Goal: Task Accomplishment & Management: Complete application form

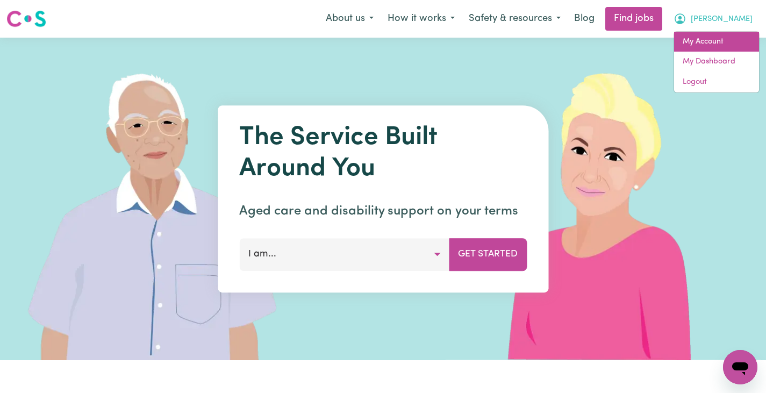
click at [693, 39] on link "My Account" at bounding box center [716, 42] width 85 height 20
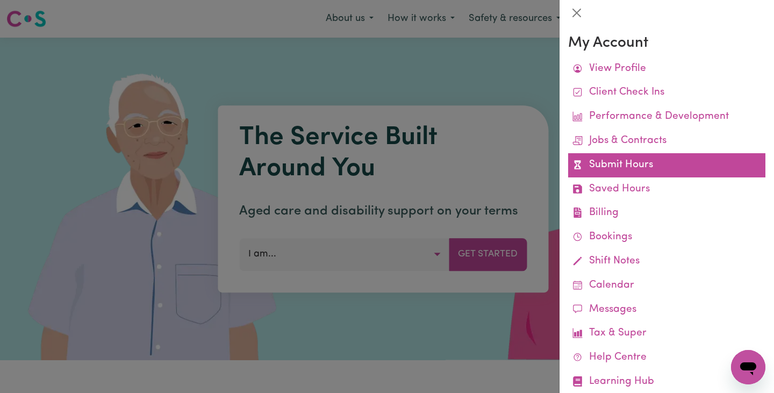
click at [617, 156] on link "Submit Hours" at bounding box center [666, 165] width 197 height 24
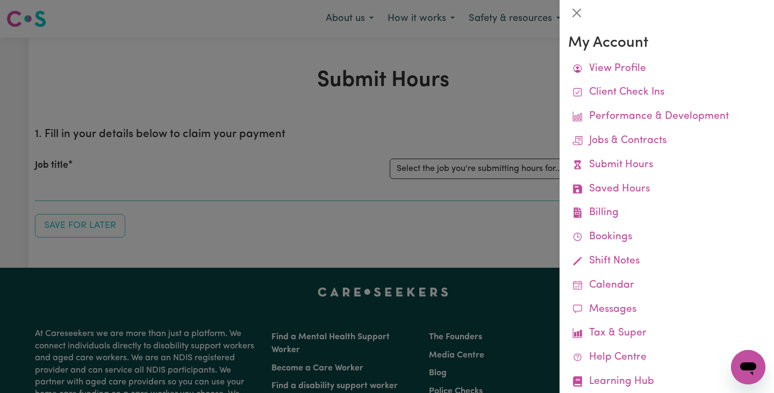
click at [427, 155] on div at bounding box center [387, 196] width 774 height 393
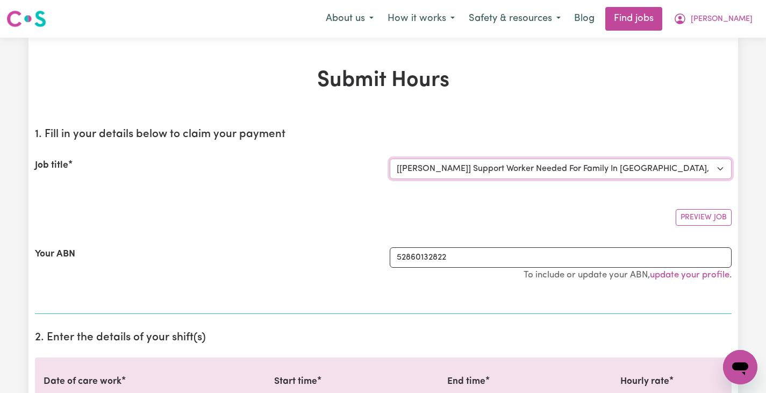
select select "0"
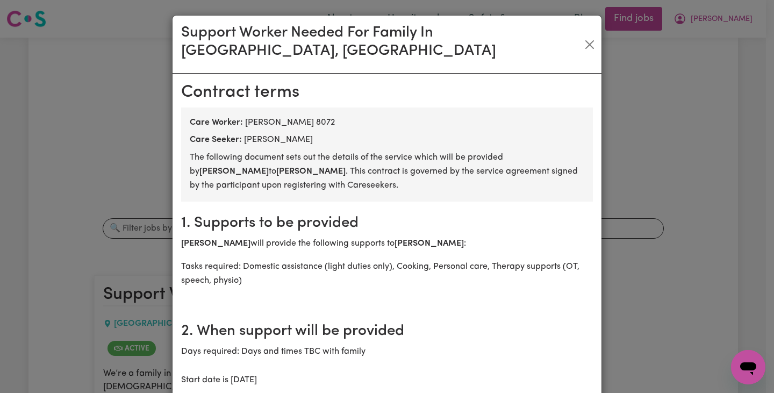
click at [585, 23] on div "Support Worker Needed For Family In [GEOGRAPHIC_DATA], [GEOGRAPHIC_DATA]" at bounding box center [387, 45] width 429 height 58
click at [585, 36] on button "Close" at bounding box center [590, 44] width 15 height 17
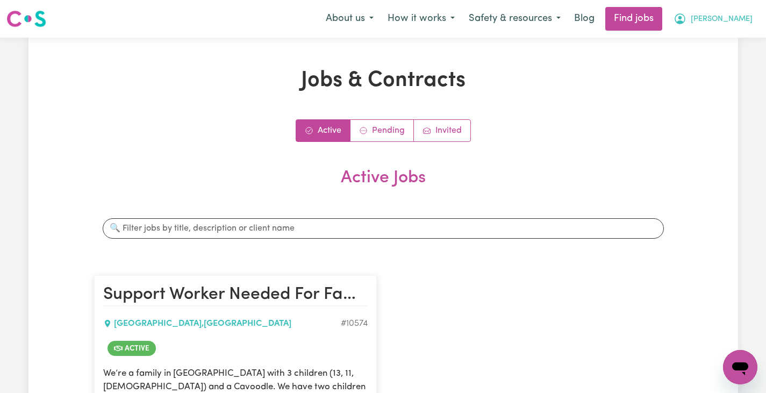
click at [736, 18] on span "[PERSON_NAME]" at bounding box center [722, 19] width 62 height 12
click at [711, 38] on link "My Account" at bounding box center [716, 42] width 85 height 20
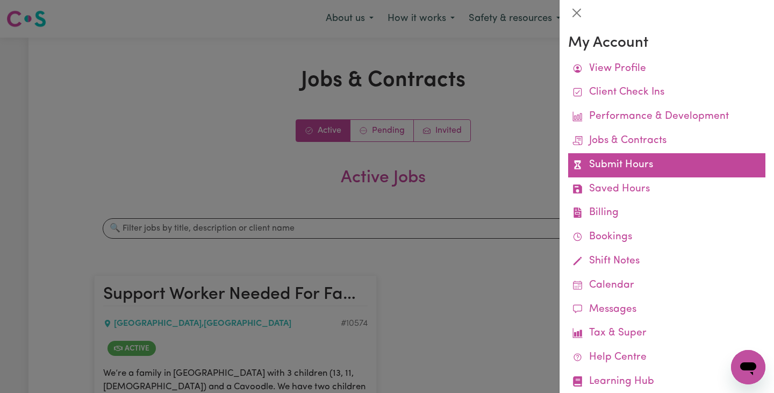
click at [629, 169] on link "Submit Hours" at bounding box center [666, 165] width 197 height 24
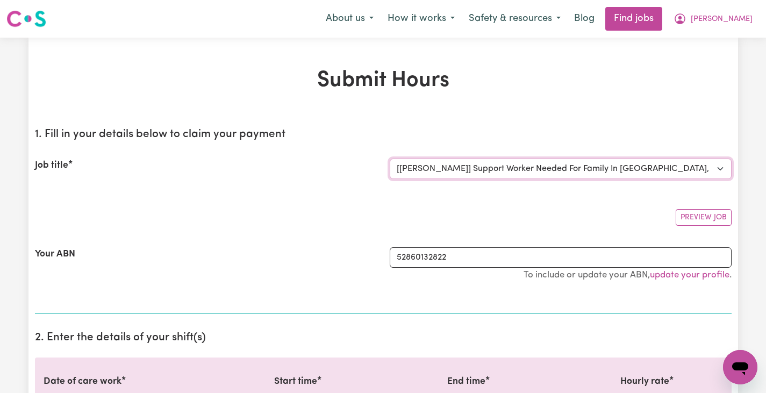
select select "0"
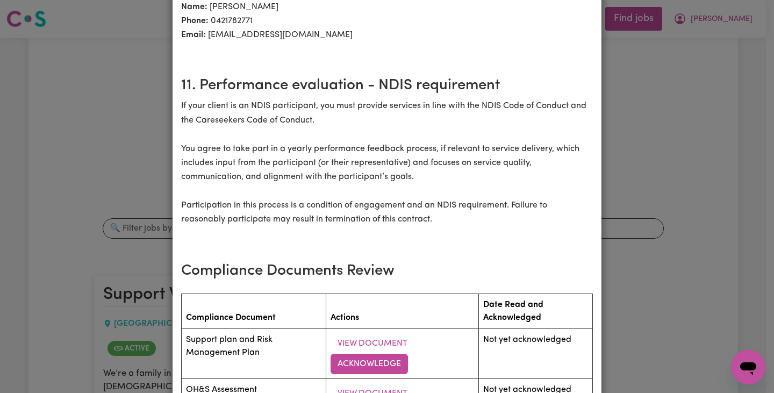
scroll to position [1468, 0]
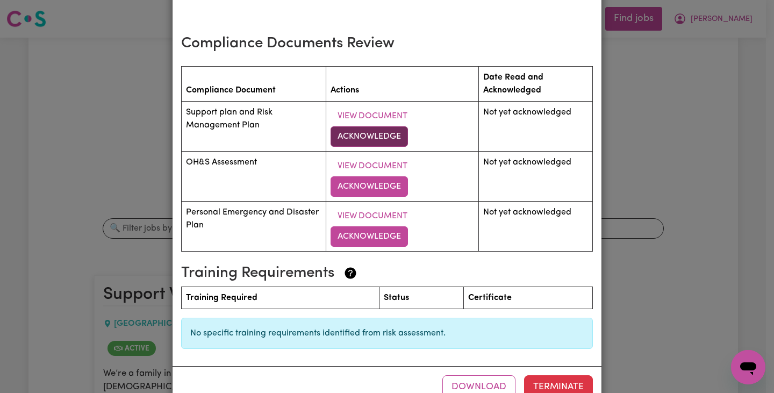
click at [364, 126] on button "Acknowledge" at bounding box center [369, 136] width 77 height 20
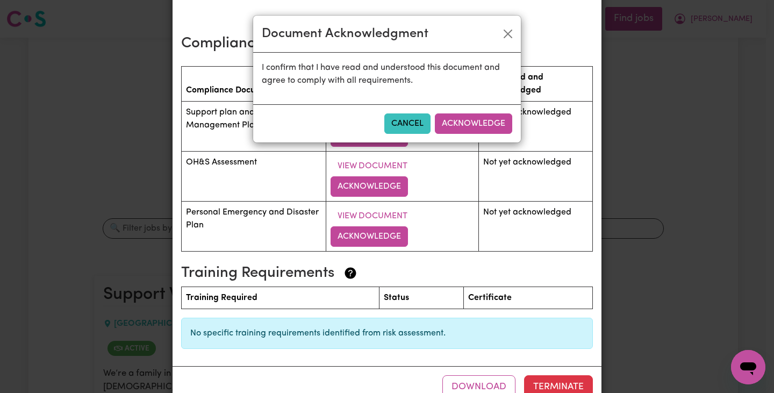
drag, startPoint x: 505, startPoint y: 123, endPoint x: 444, endPoint y: 127, distance: 60.3
click at [505, 123] on button "Acknowledge" at bounding box center [473, 123] width 77 height 20
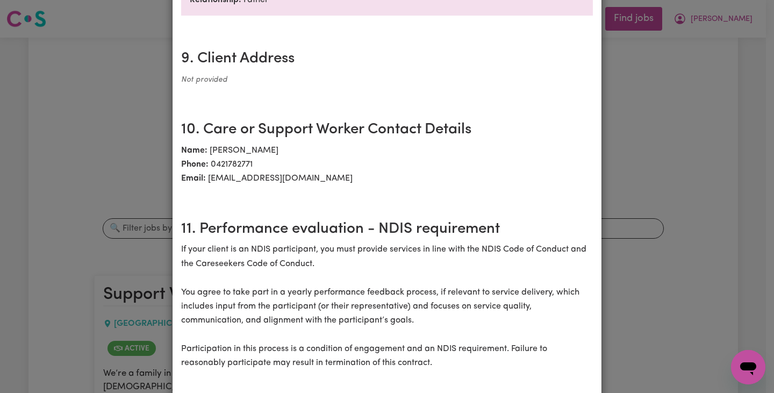
scroll to position [1439, 0]
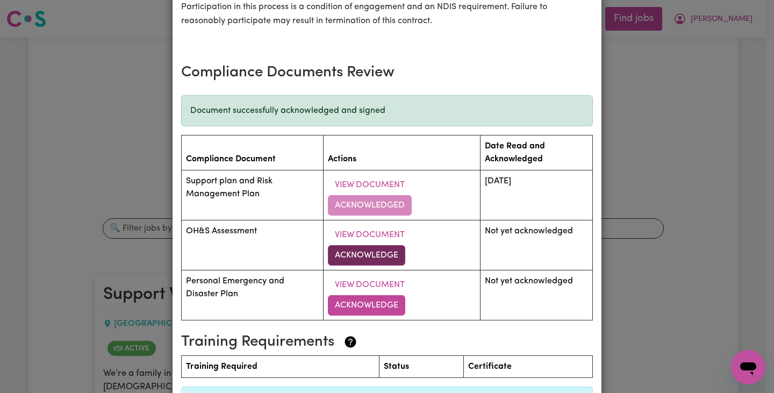
click at [385, 245] on button "Acknowledge" at bounding box center [366, 255] width 77 height 20
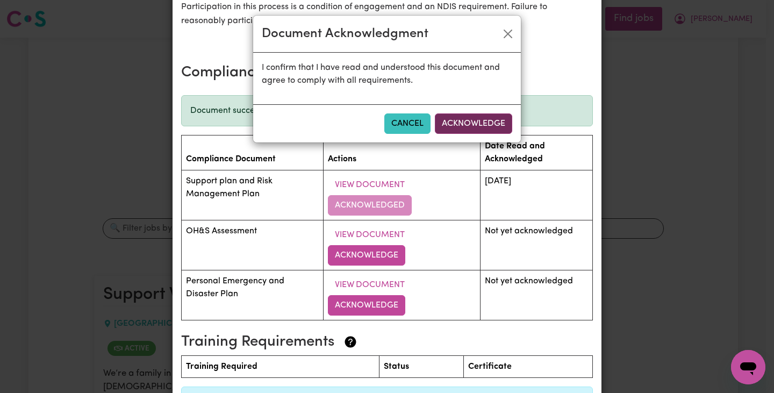
click at [466, 129] on button "Acknowledge" at bounding box center [473, 123] width 77 height 20
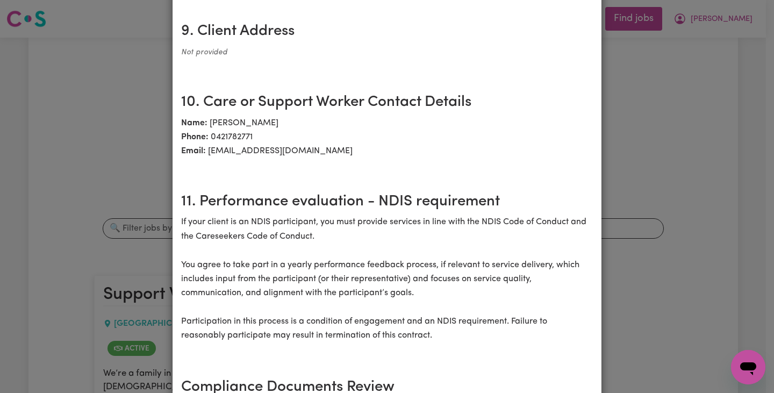
scroll to position [1416, 0]
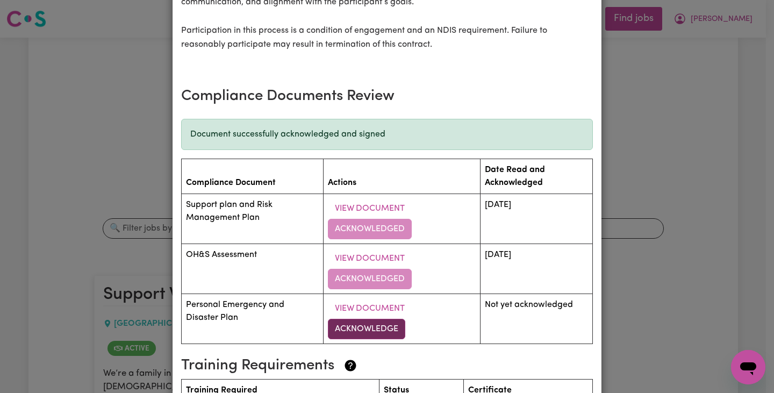
click at [382, 319] on button "Acknowledge" at bounding box center [366, 329] width 77 height 20
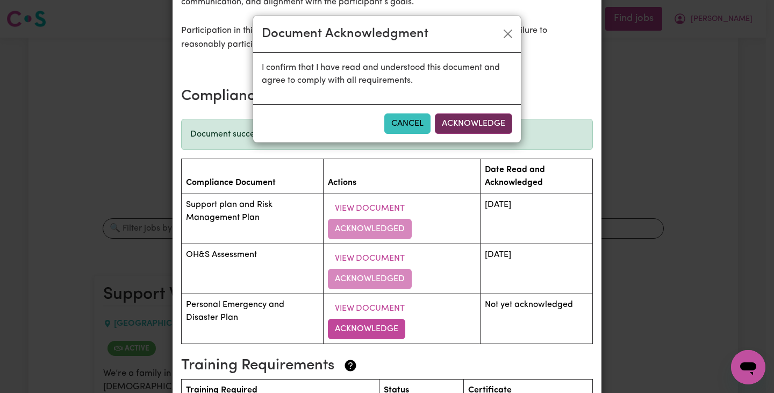
click at [484, 130] on button "Acknowledge" at bounding box center [473, 123] width 77 height 20
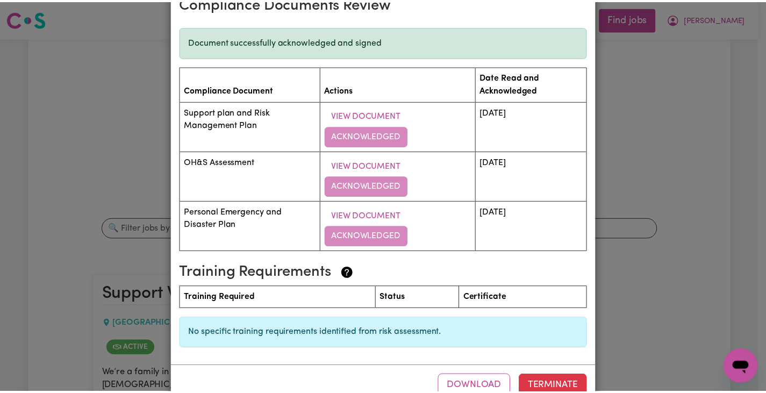
scroll to position [0, 0]
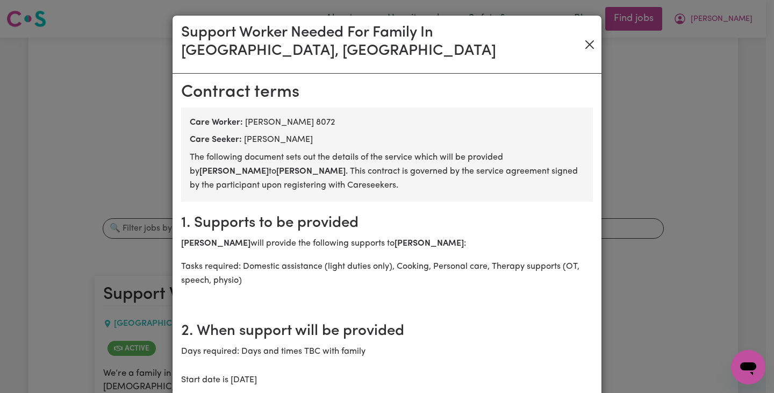
click at [583, 37] on button "Close" at bounding box center [590, 44] width 15 height 17
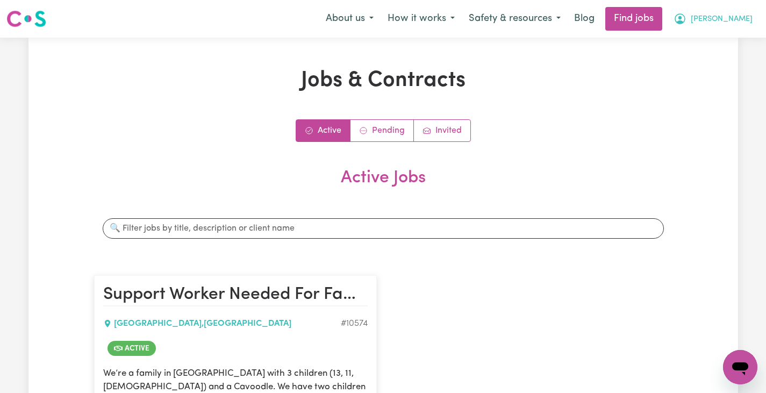
click at [728, 9] on button "[PERSON_NAME]" at bounding box center [712, 19] width 93 height 23
click at [708, 37] on link "My Account" at bounding box center [716, 42] width 85 height 20
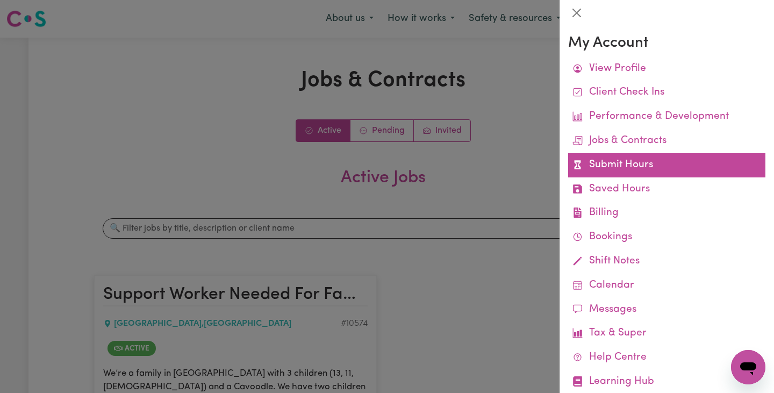
click at [631, 163] on link "Submit Hours" at bounding box center [666, 165] width 197 height 24
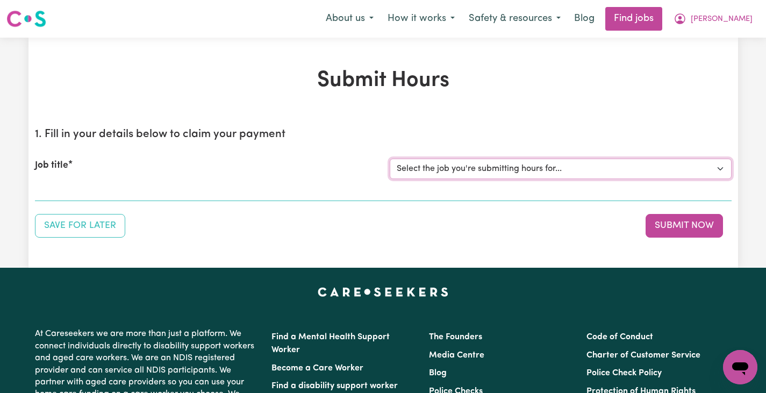
select select "10574"
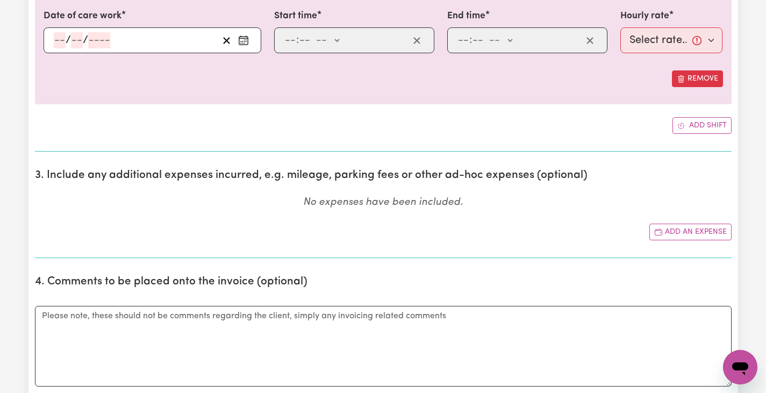
scroll to position [200, 0]
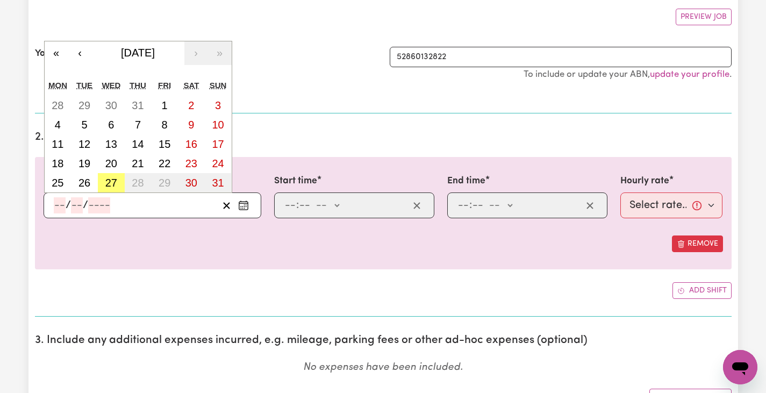
click at [63, 205] on input "number" at bounding box center [60, 205] width 12 height 16
click at [75, 183] on button "26" at bounding box center [84, 182] width 27 height 19
type input "[DATE]"
type input "26"
type input "8"
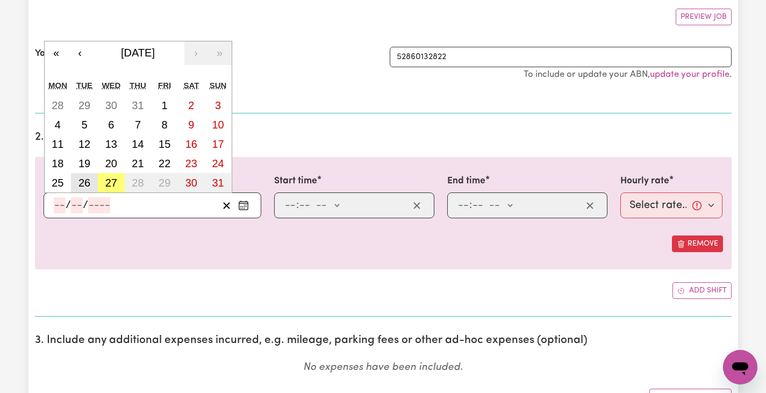
type input "2025"
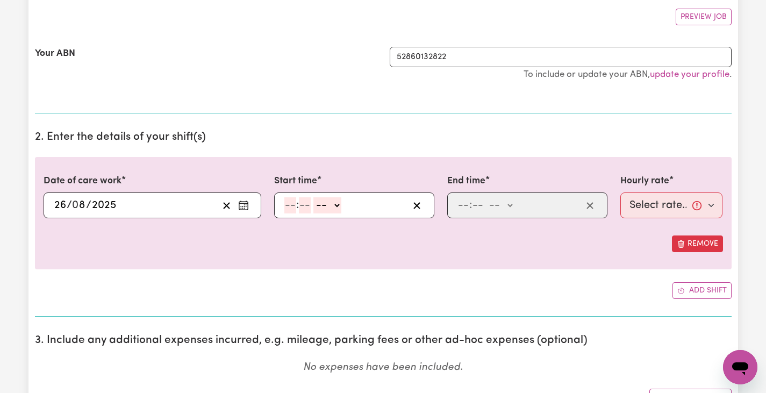
click at [289, 200] on input "number" at bounding box center [290, 205] width 12 height 16
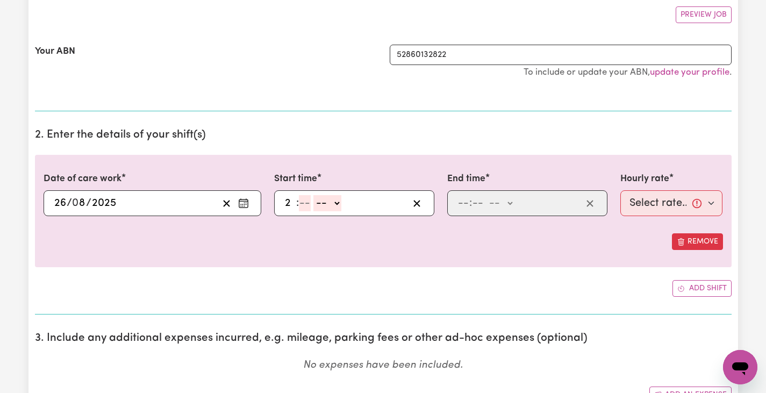
type input "2"
type input "15"
select select "pm"
type input "14:15"
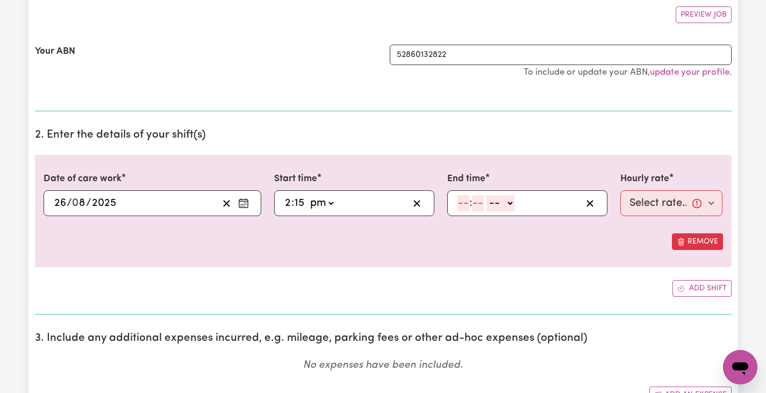
click at [461, 202] on input "number" at bounding box center [463, 203] width 12 height 16
type input "6"
type input "30"
select select "pm"
type input "18:30"
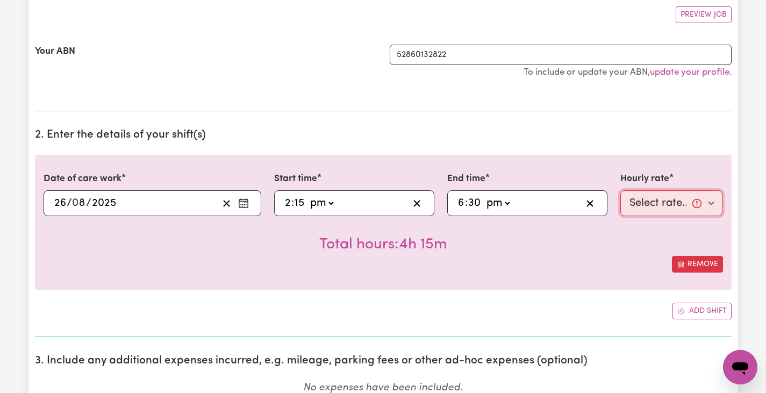
select select "46.78-Weekday"
click at [526, 275] on div "Date of care work [DATE] 26 / 0 8 / 2025 « ‹ [DATE] › » Mon Tue Wed Thu Fri Sat…" at bounding box center [383, 222] width 696 height 135
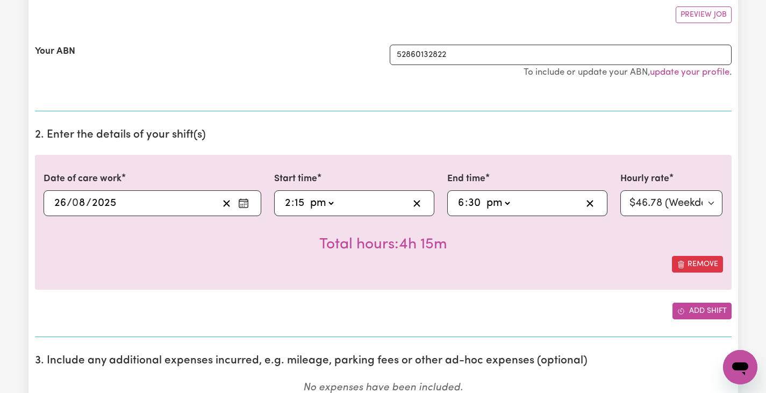
click at [716, 317] on button "Add shift" at bounding box center [701, 311] width 59 height 17
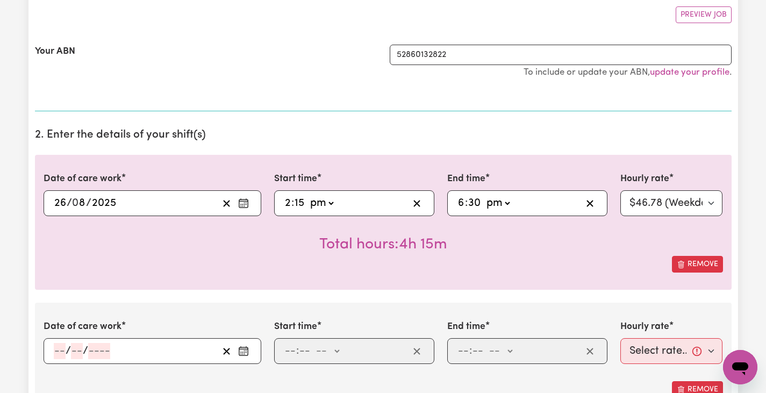
click at [51, 350] on div "/ /" at bounding box center [153, 351] width 218 height 26
click at [56, 348] on input "number" at bounding box center [60, 351] width 12 height 16
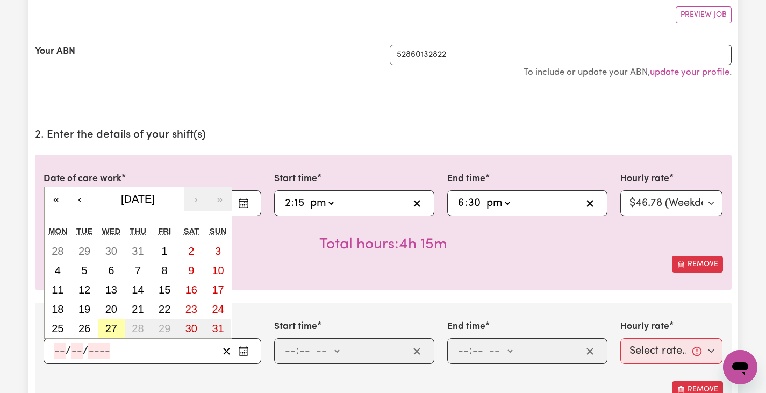
click at [112, 332] on abbr "27" at bounding box center [111, 328] width 12 height 12
type input "[DATE]"
type input "27"
type input "8"
type input "2025"
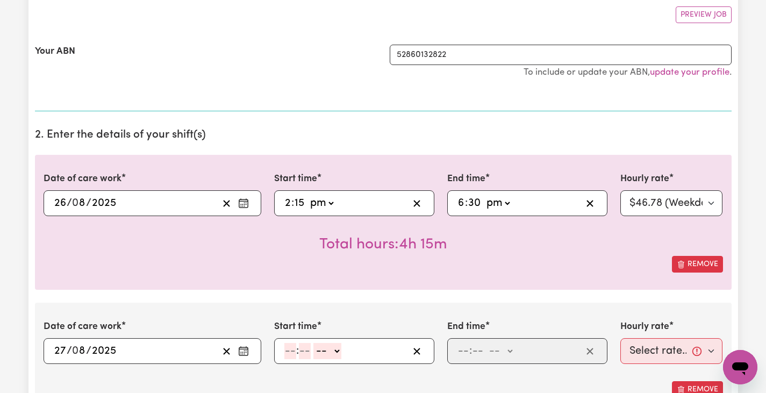
click at [289, 353] on input "number" at bounding box center [290, 351] width 12 height 16
type input "3"
type input "15"
select select "pm"
type input "15:15"
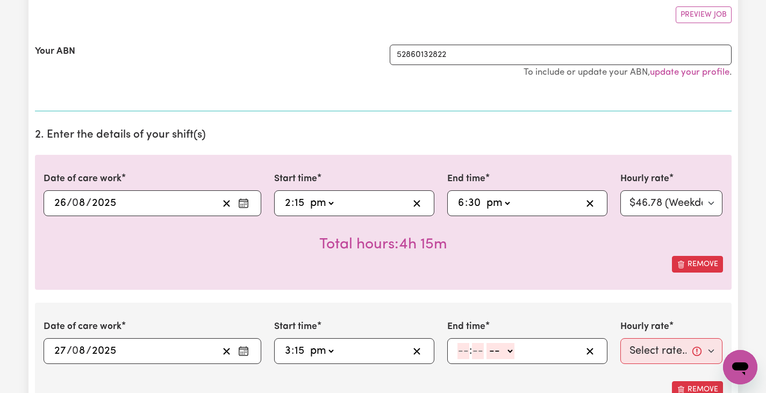
click at [457, 350] on input "number" at bounding box center [463, 351] width 12 height 16
type input "5"
click at [465, 347] on span ":" at bounding box center [466, 351] width 3 height 12
click at [477, 353] on input "number" at bounding box center [474, 351] width 12 height 16
type input "00"
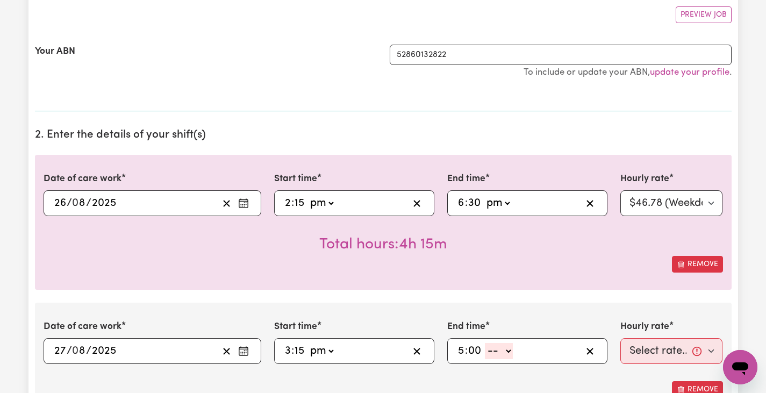
select select "pm"
type input "17:00"
type input "0"
select select "46.78-Weekday"
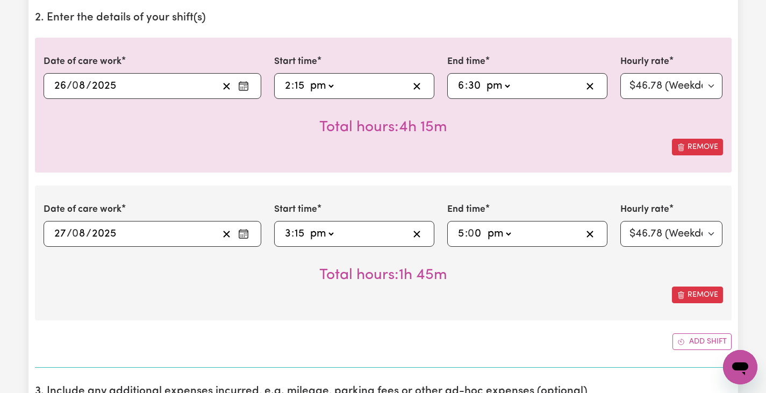
click at [454, 334] on div "Add shift" at bounding box center [383, 341] width 696 height 17
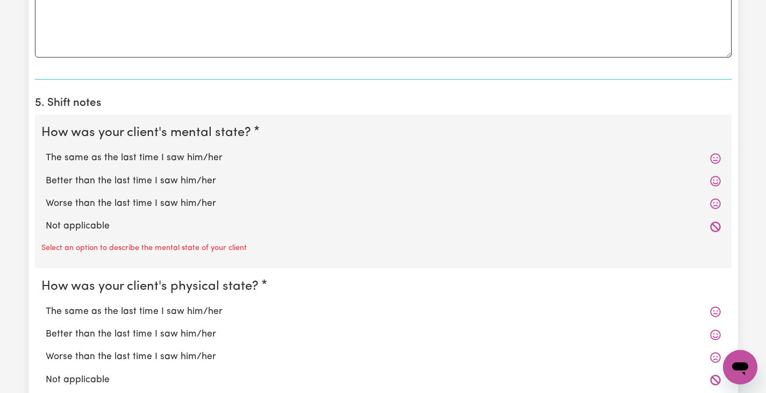
scroll to position [1116, 0]
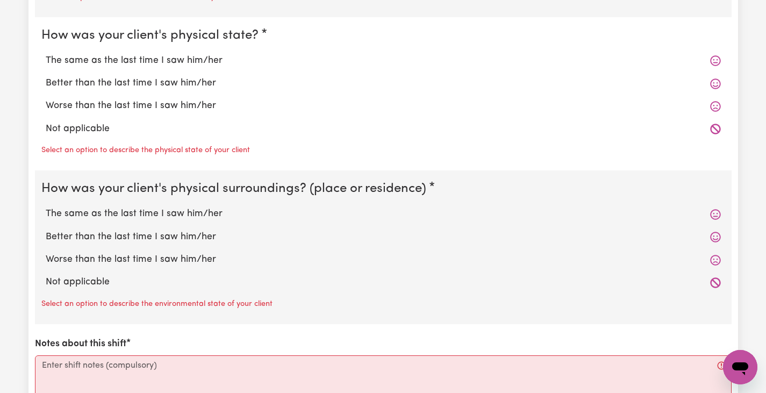
click at [718, 210] on icon at bounding box center [715, 214] width 11 height 11
click at [715, 210] on icon at bounding box center [715, 214] width 11 height 11
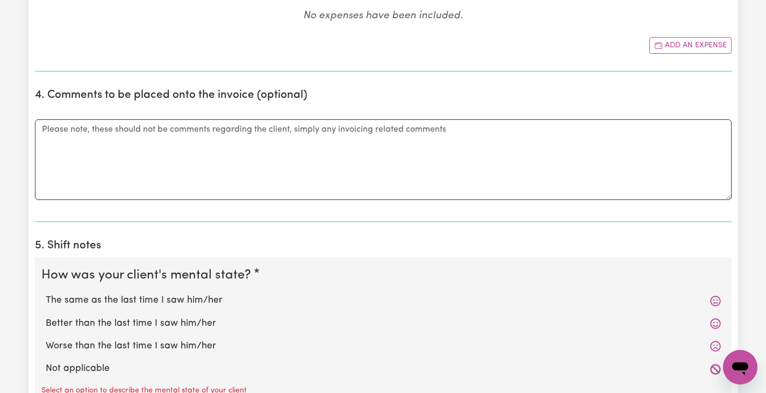
scroll to position [793, 0]
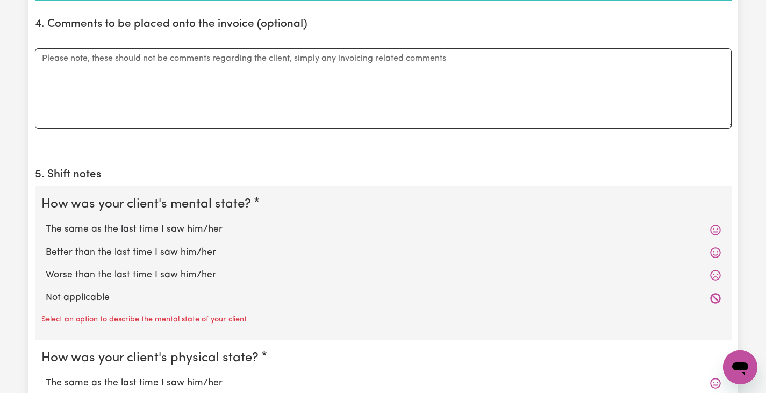
click at [717, 225] on icon at bounding box center [715, 230] width 11 height 11
drag, startPoint x: 706, startPoint y: 226, endPoint x: 297, endPoint y: 232, distance: 409.0
click at [703, 227] on label "The same as the last time I saw him/her" at bounding box center [383, 229] width 675 height 14
click at [46, 222] on input "The same as the last time I saw him/her" at bounding box center [45, 222] width 1 height 1
radio input "true"
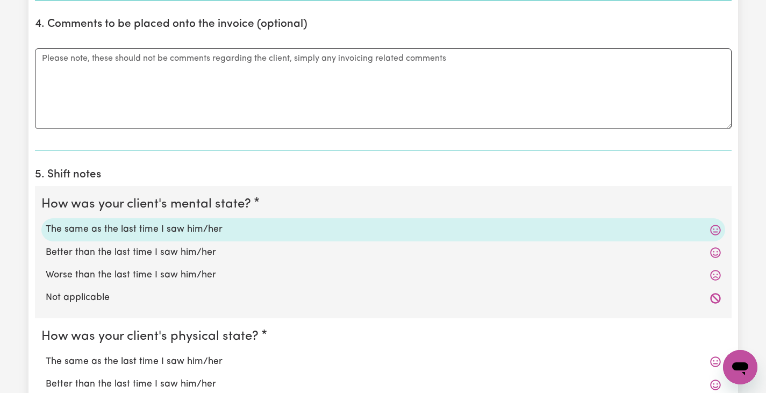
click at [104, 355] on label "The same as the last time I saw him/her" at bounding box center [383, 362] width 675 height 14
click at [46, 354] on input "The same as the last time I saw him/her" at bounding box center [45, 354] width 1 height 1
radio input "true"
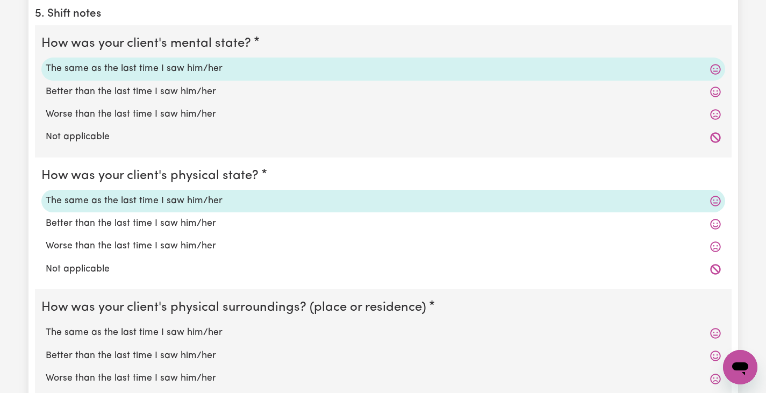
scroll to position [1060, 0]
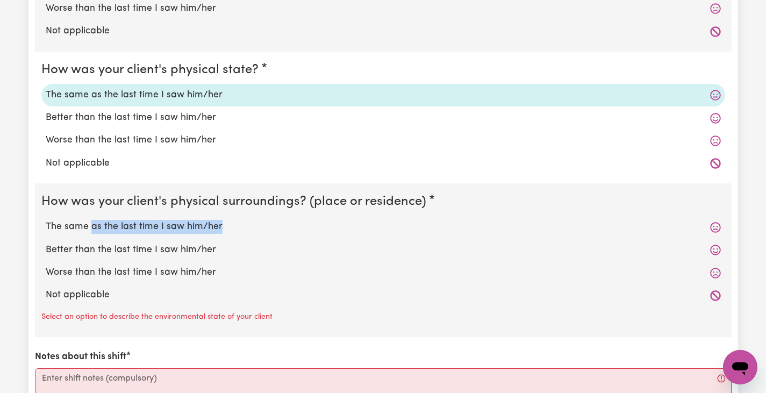
click at [92, 225] on label "The same as the last time I saw him/her" at bounding box center [383, 227] width 675 height 14
click at [46, 220] on input "The same as the last time I saw him/her" at bounding box center [45, 219] width 1 height 1
radio input "true"
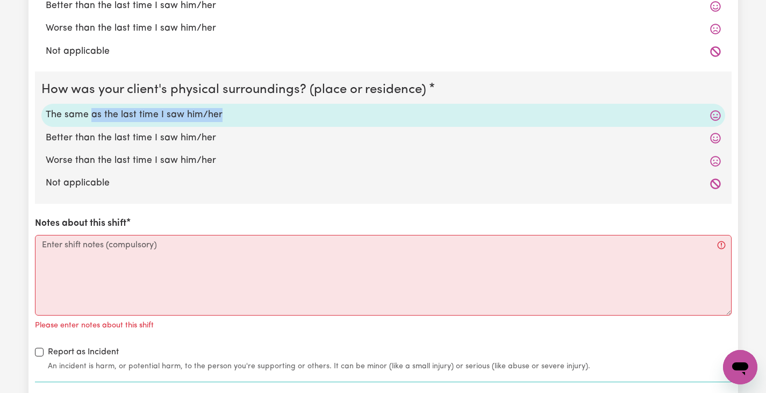
scroll to position [1260, 0]
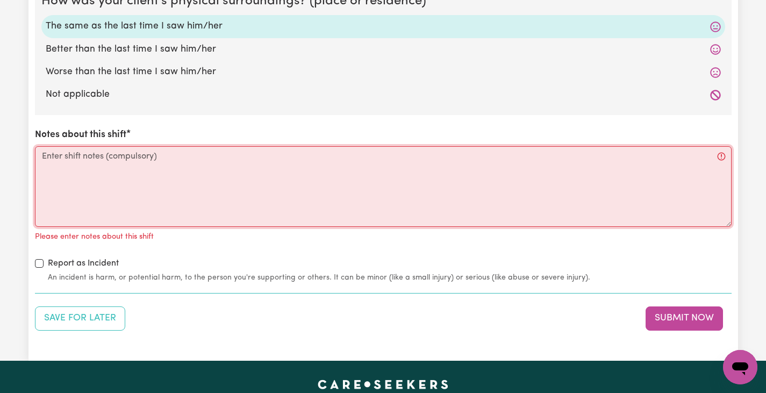
click at [81, 196] on textarea "Notes about this shift" at bounding box center [383, 186] width 696 height 81
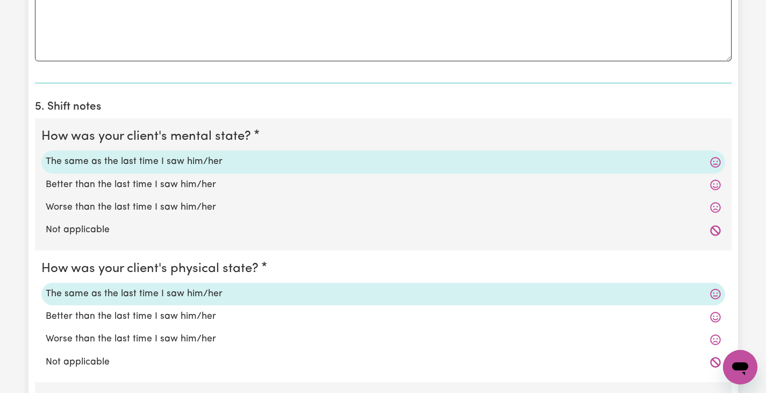
scroll to position [1354, 0]
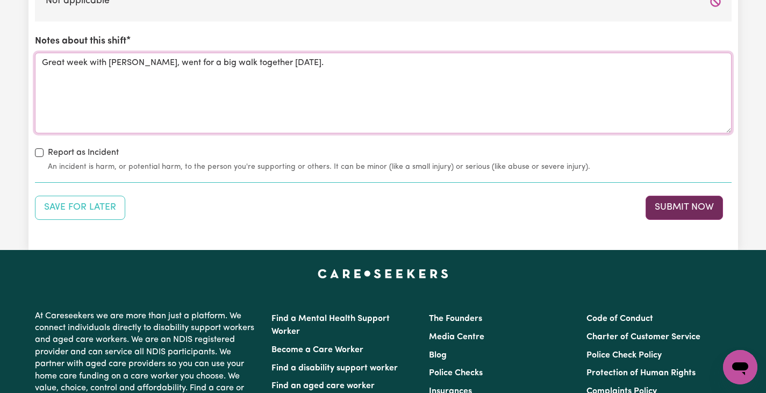
type textarea "Great week with [PERSON_NAME], went for a big walk together [DATE]."
click at [659, 204] on button "Submit Now" at bounding box center [683, 208] width 77 height 24
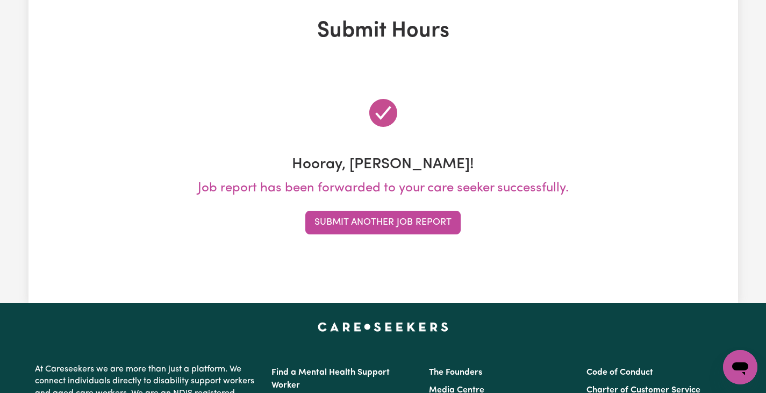
scroll to position [0, 0]
